Goal: Task Accomplishment & Management: Manage account settings

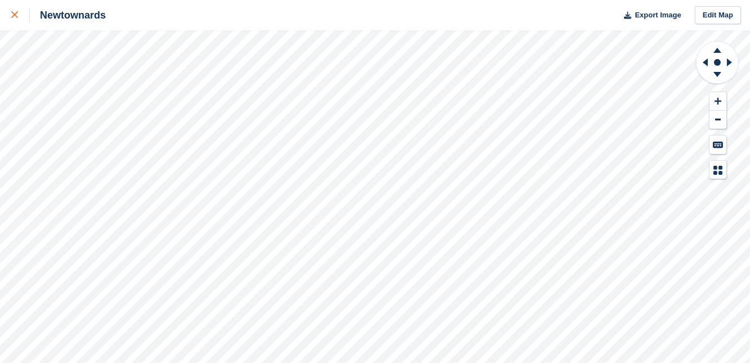
click at [13, 11] on icon at bounding box center [14, 14] width 7 height 7
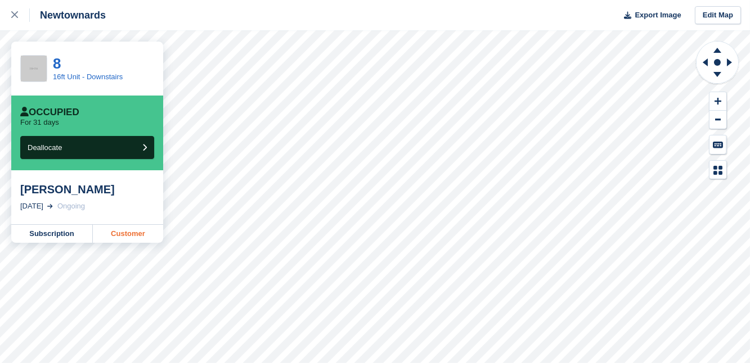
click at [103, 233] on link "Customer" at bounding box center [128, 234] width 70 height 18
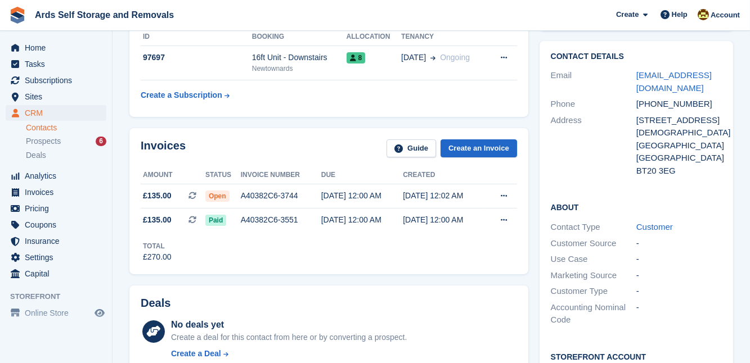
scroll to position [186, 0]
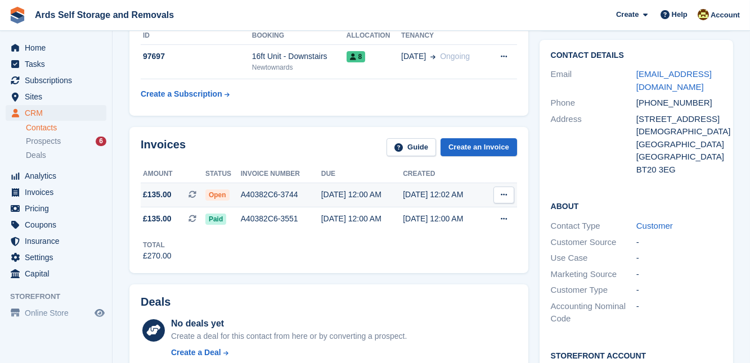
click at [223, 199] on span "Open" at bounding box center [217, 195] width 24 height 11
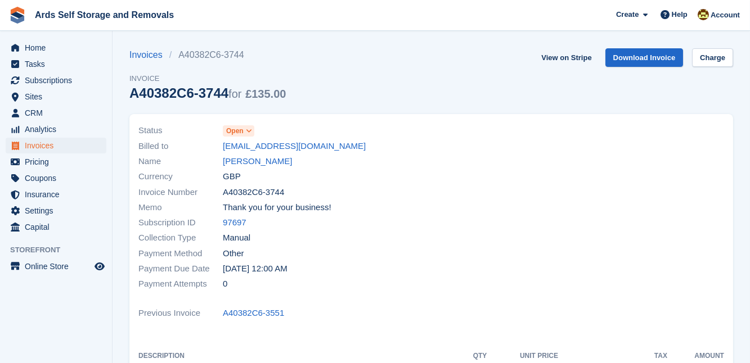
click at [231, 136] on span "Open" at bounding box center [234, 131] width 17 height 10
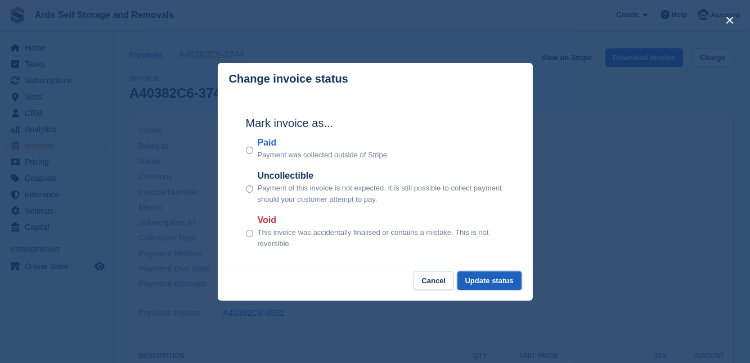
click at [496, 286] on button "Update status" at bounding box center [489, 281] width 64 height 19
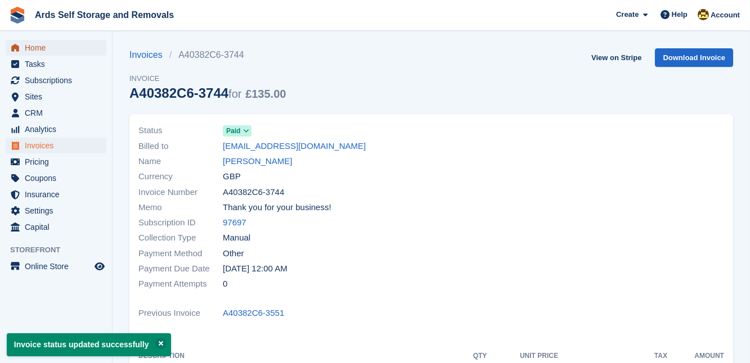
click at [83, 48] on span "Home" at bounding box center [58, 48] width 67 height 16
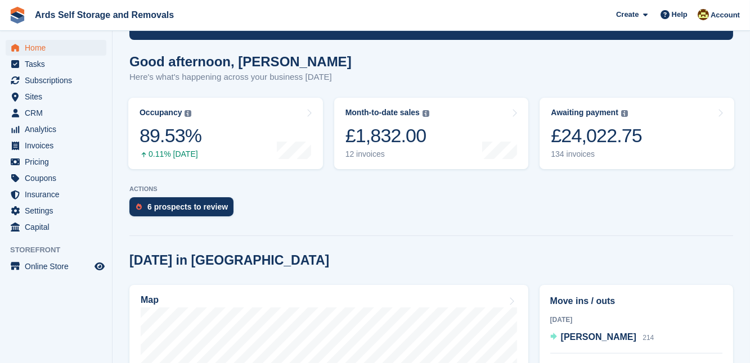
scroll to position [201, 0]
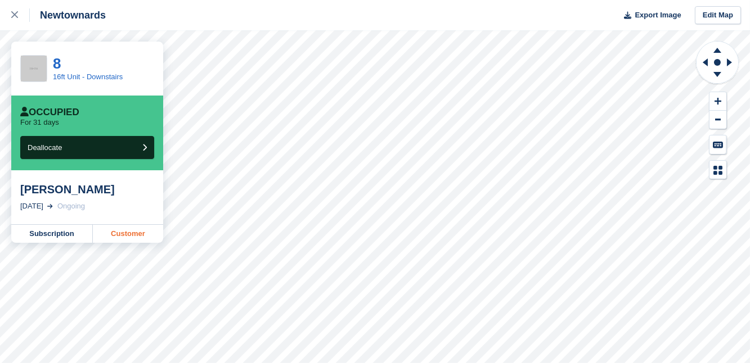
click at [112, 234] on link "Customer" at bounding box center [128, 234] width 70 height 18
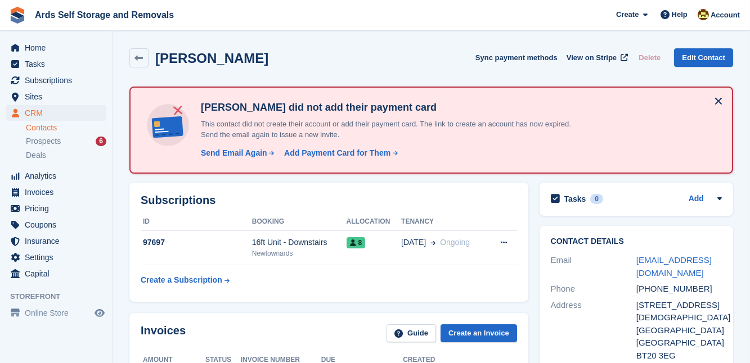
click at [717, 105] on button at bounding box center [718, 101] width 18 height 18
